Goal: Task Accomplishment & Management: Manage account settings

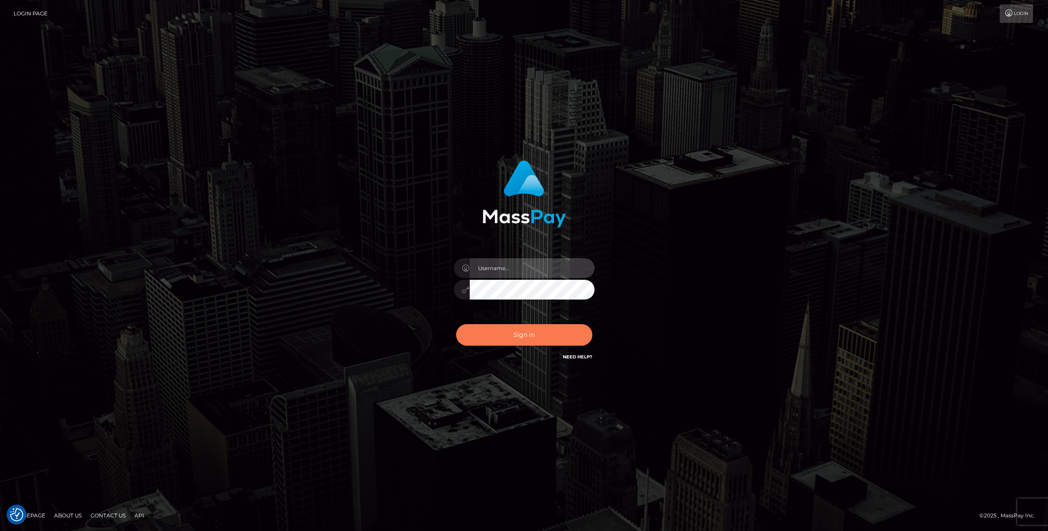
type input "[PERSON_NAME]"
click at [497, 342] on button "Sign in" at bounding box center [524, 335] width 136 height 22
type input "[PERSON_NAME]"
click at [498, 342] on button "Sign in" at bounding box center [524, 335] width 136 height 22
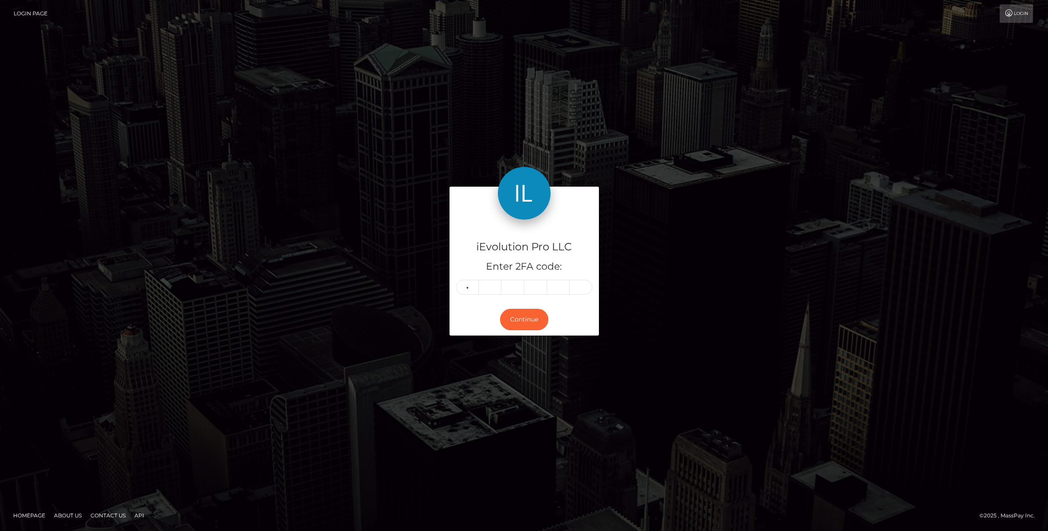
type input "2"
type input "9"
type input "7"
type input "9"
type input "4"
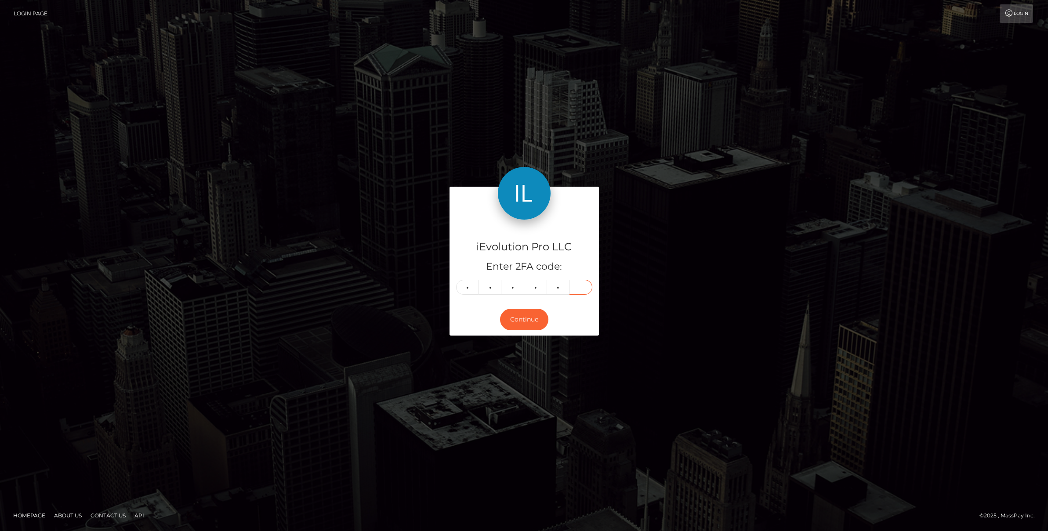
type input "9"
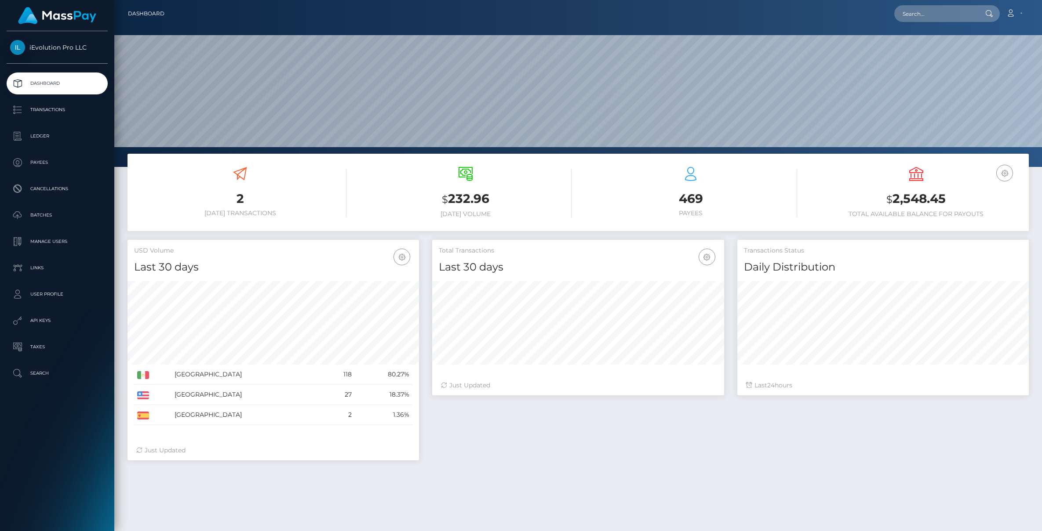
scroll to position [156, 292]
